Goal: Information Seeking & Learning: Check status

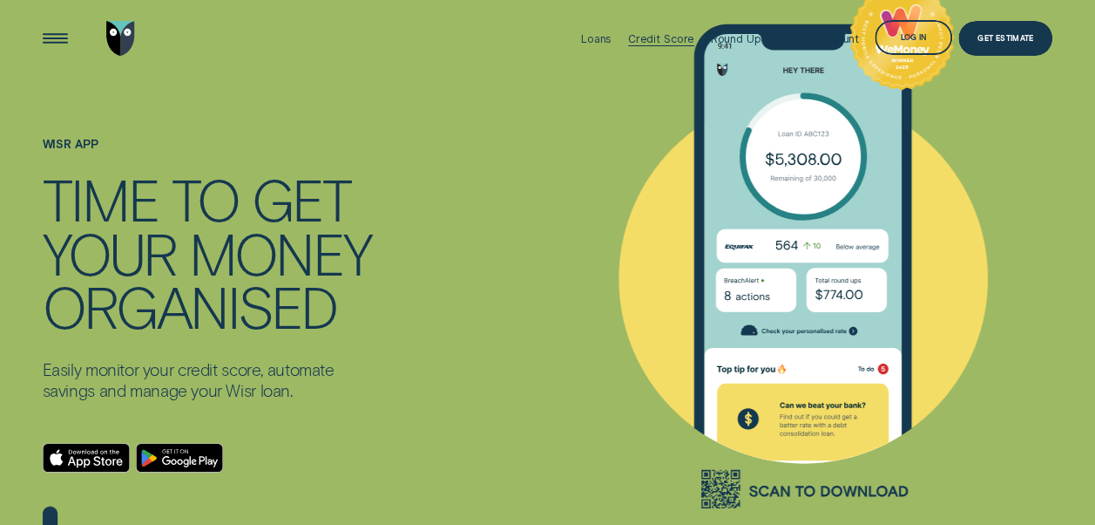
click at [654, 36] on div "Credit Score" at bounding box center [661, 38] width 67 height 13
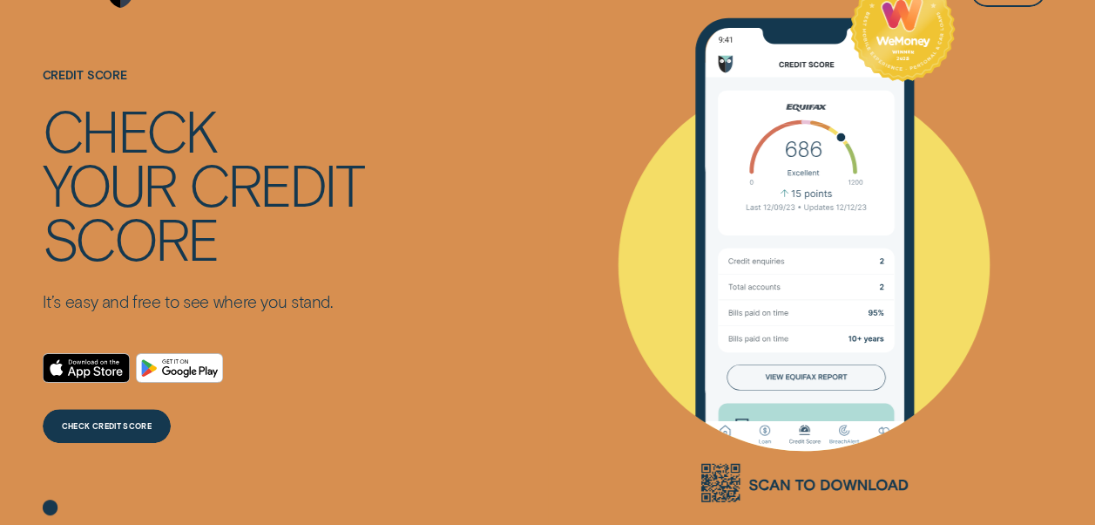
scroll to position [87, 0]
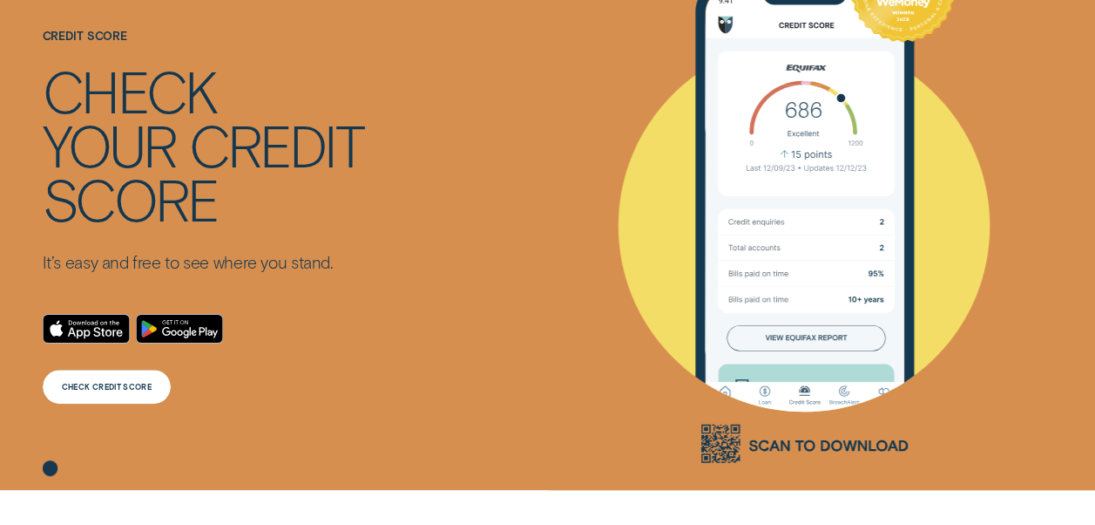
click at [119, 390] on div "CHECK CREDIT SCORE" at bounding box center [107, 386] width 129 height 35
